Goal: Check status

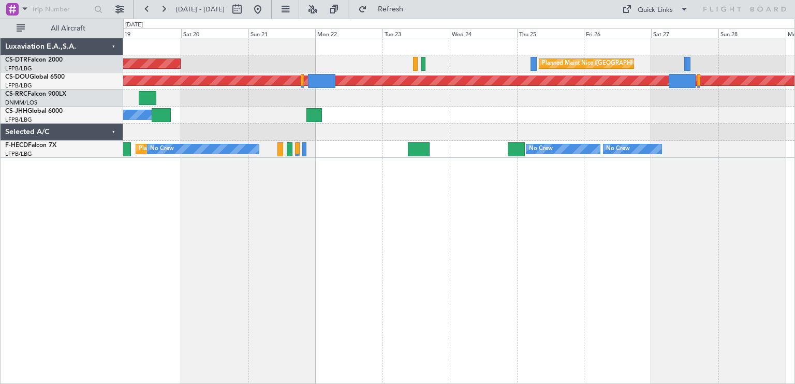
click at [275, 196] on div "AOG Maint Sofia [GEOGRAPHIC_DATA] ([GEOGRAPHIC_DATA]) Planned Maint [GEOGRAPHIC…" at bounding box center [458, 211] width 671 height 346
click at [794, 184] on div "Planned Maint Nice ([GEOGRAPHIC_DATA]) AOG Maint Sofia Planned Maint [GEOGRAPHI…" at bounding box center [397, 201] width 795 height 365
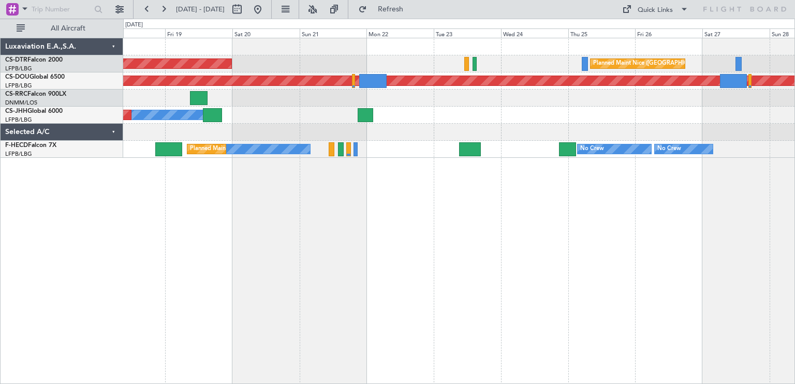
click at [485, 168] on div "Planned Maint Nice ([GEOGRAPHIC_DATA]) AOG Maint Sofia Planned Maint Sofia Plan…" at bounding box center [458, 211] width 671 height 346
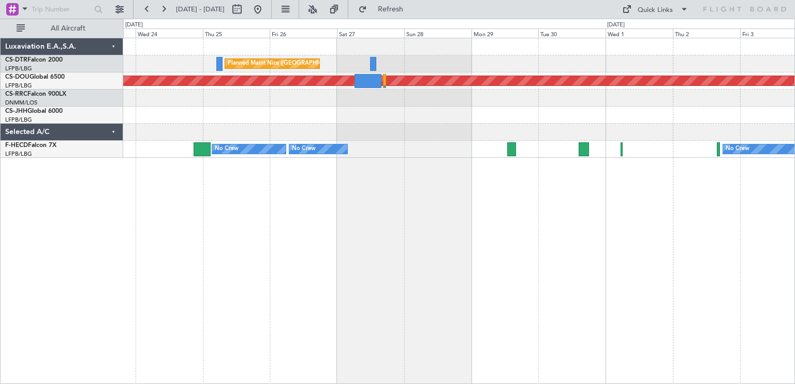
click at [97, 212] on div "Planned Maint Nice ([GEOGRAPHIC_DATA]) Planned Maint [GEOGRAPHIC_DATA] ([GEOGRA…" at bounding box center [397, 201] width 795 height 365
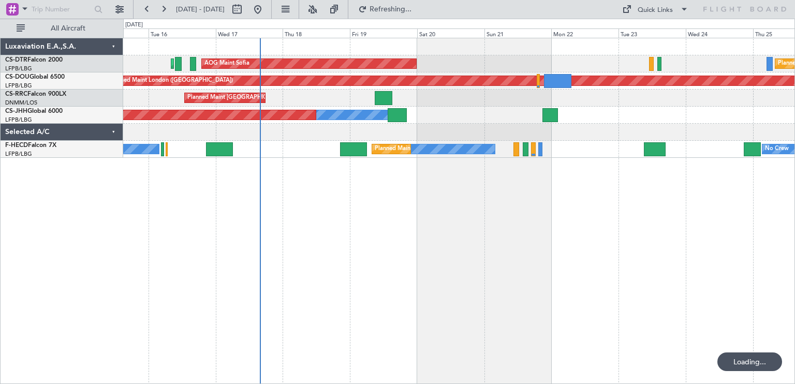
click at [646, 218] on div "Planned Maint Nice ([GEOGRAPHIC_DATA]) AOG Maint Sofia Planned Maint Sofia Plan…" at bounding box center [397, 201] width 795 height 365
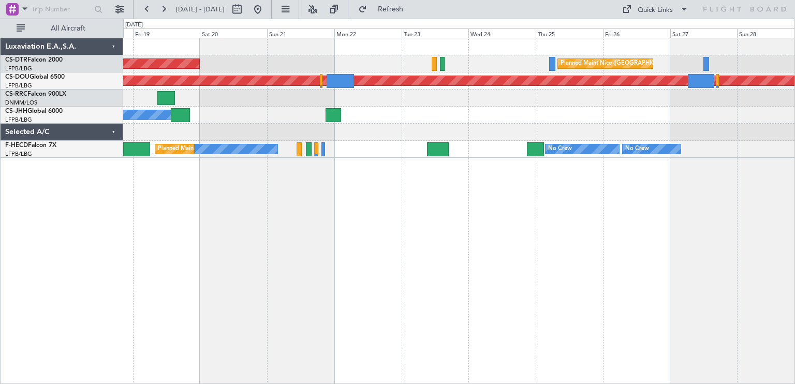
click at [263, 139] on div "Planned Maint Nice ([GEOGRAPHIC_DATA]) AOG Maint Sofia Planned Maint Sofia Plan…" at bounding box center [458, 211] width 671 height 346
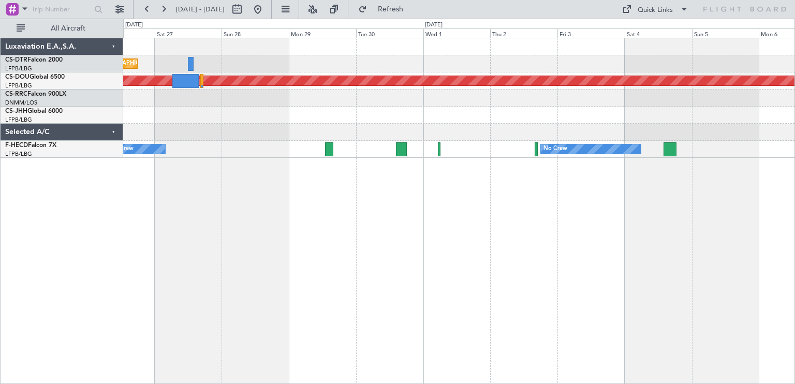
click at [93, 169] on div "Planned Maint Nice ([GEOGRAPHIC_DATA]) Planned Maint [GEOGRAPHIC_DATA] ([GEOGRA…" at bounding box center [397, 201] width 795 height 365
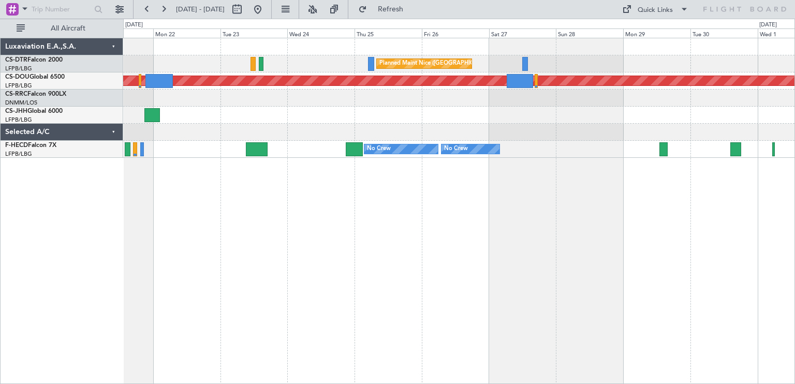
click at [652, 183] on div "Planned Maint Nice ([GEOGRAPHIC_DATA]) AOG Maint Sofia Planned Maint [GEOGRAPHI…" at bounding box center [458, 211] width 671 height 346
